Goal: Communication & Community: Answer question/provide support

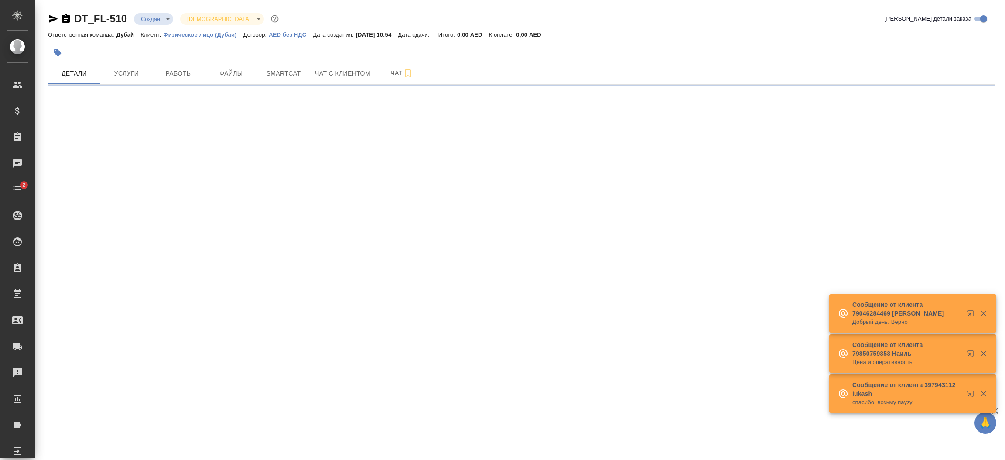
select select "RU"
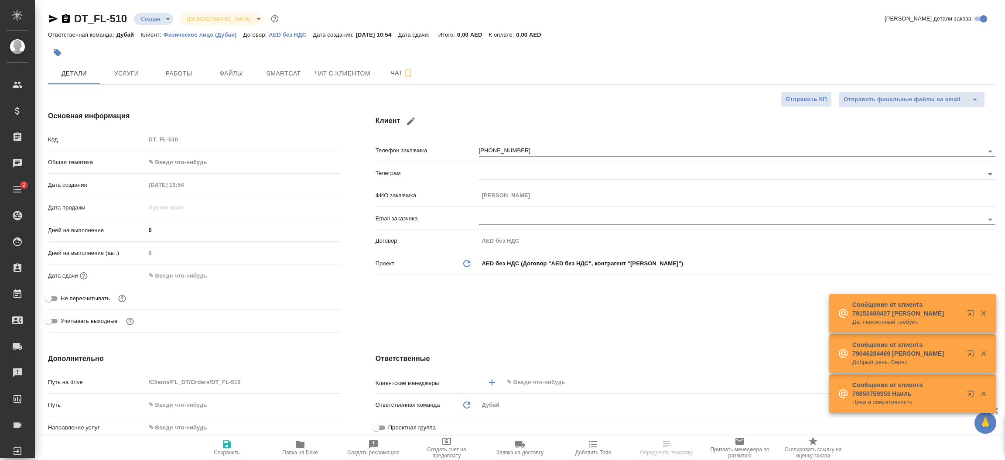
type textarea "x"
type input "Гудина Александра"
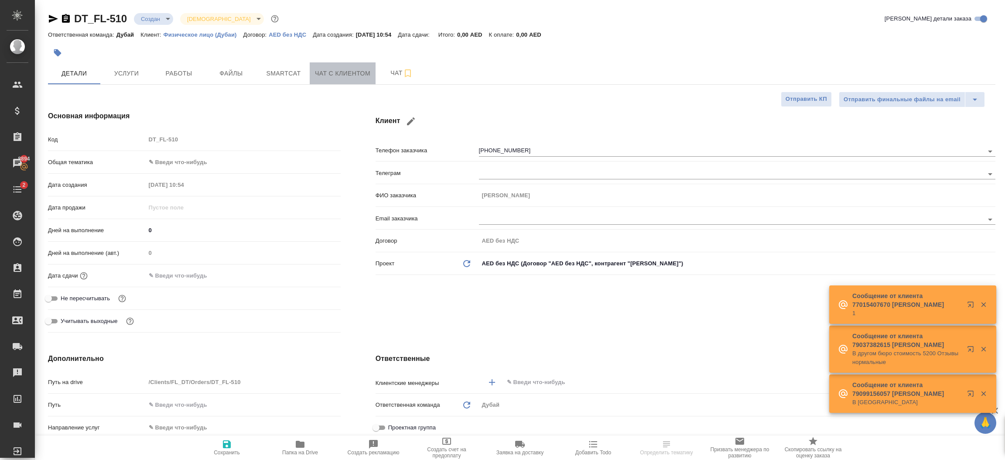
click at [354, 75] on span "Чат с клиентом" at bounding box center [342, 73] width 55 height 11
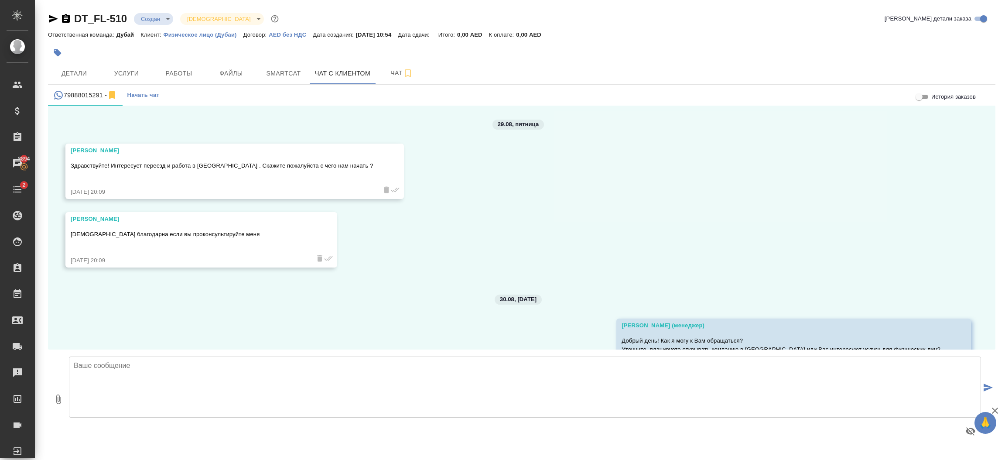
click at [530, 378] on textarea at bounding box center [525, 386] width 912 height 61
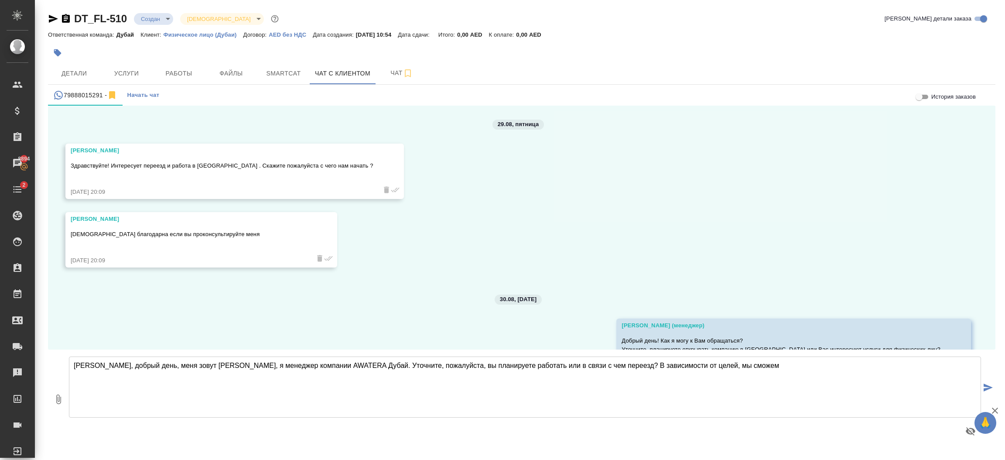
drag, startPoint x: 592, startPoint y: 365, endPoint x: 745, endPoint y: 361, distance: 152.3
click at [745, 361] on textarea "[PERSON_NAME], добрый день, меня зовут [PERSON_NAME], я менеджер компании AWATE…" at bounding box center [525, 386] width 912 height 61
click at [556, 366] on textarea "[PERSON_NAME], добрый день, меня зовут [PERSON_NAME], я менеджер компании AWATE…" at bounding box center [525, 386] width 912 height 61
click at [730, 366] on textarea "[PERSON_NAME], добрый день, меня зовут [PERSON_NAME], я менеджер компании AWATE…" at bounding box center [525, 386] width 912 height 61
type textarea "[PERSON_NAME], добрый день, меня зовут [PERSON_NAME], я менеджер компании AWATE…"
